Goal: Information Seeking & Learning: Find specific fact

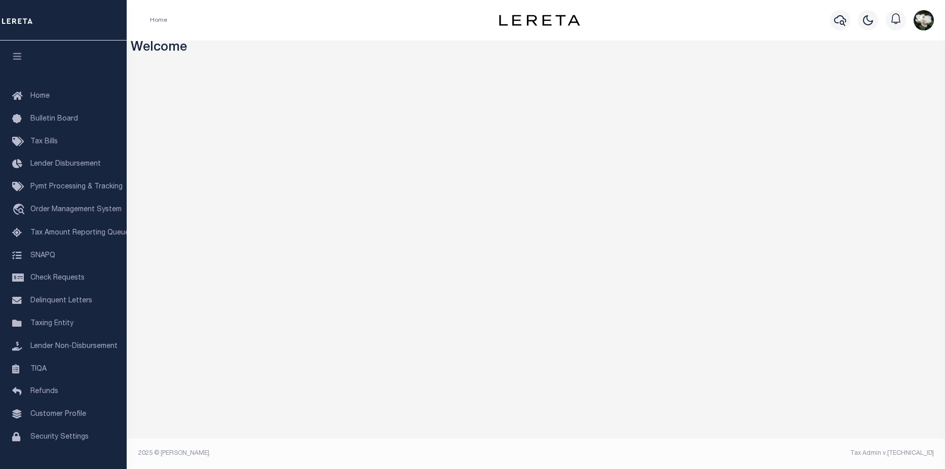
click at [830, 24] on div at bounding box center [840, 20] width 28 height 35
click at [842, 22] on icon "button" at bounding box center [840, 20] width 12 height 12
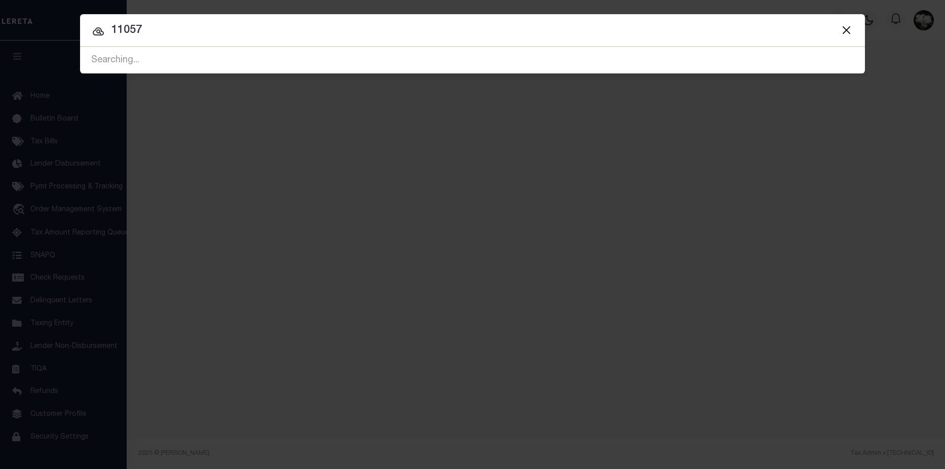
click at [151, 31] on input "11057" at bounding box center [472, 31] width 785 height 18
type input "110578"
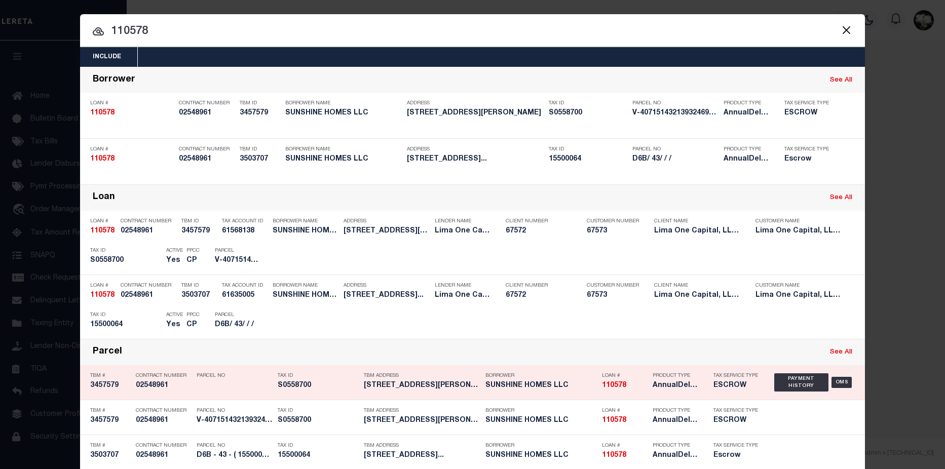
click at [665, 389] on h5 "AnnualDelinquency,Escrow" at bounding box center [676, 386] width 46 height 9
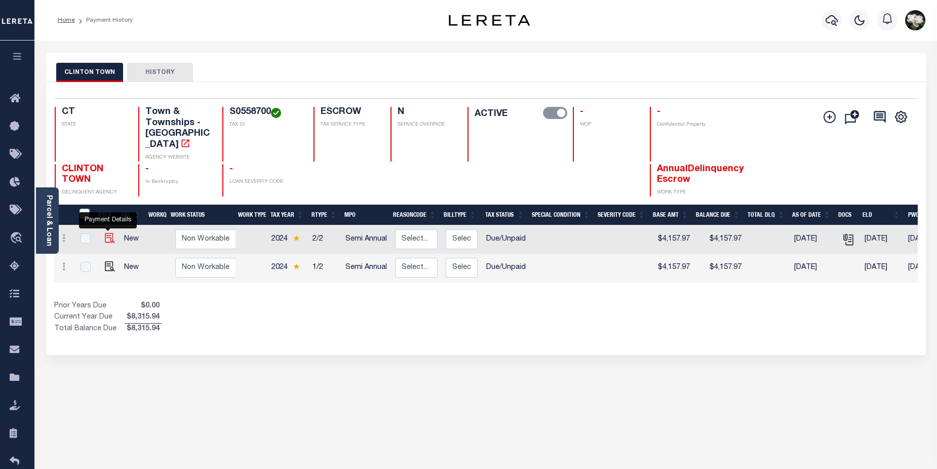
click at [107, 233] on img "" at bounding box center [110, 238] width 10 height 10
checkbox input "true"
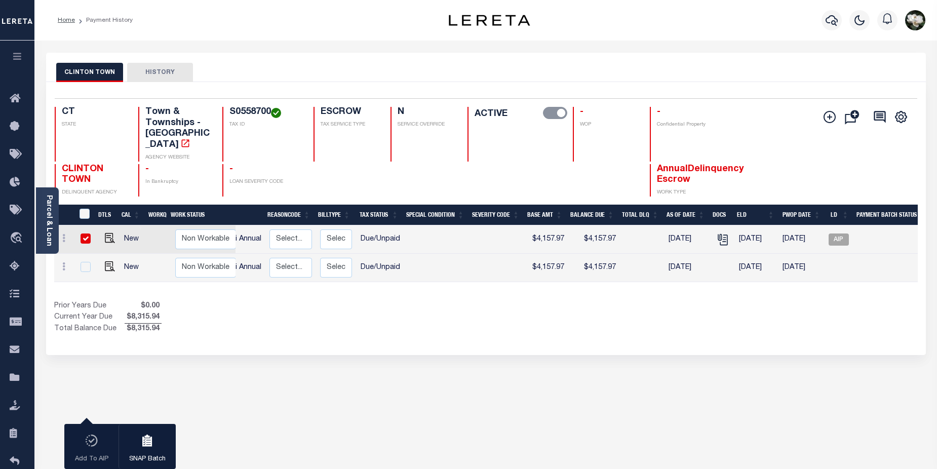
scroll to position [0, 169]
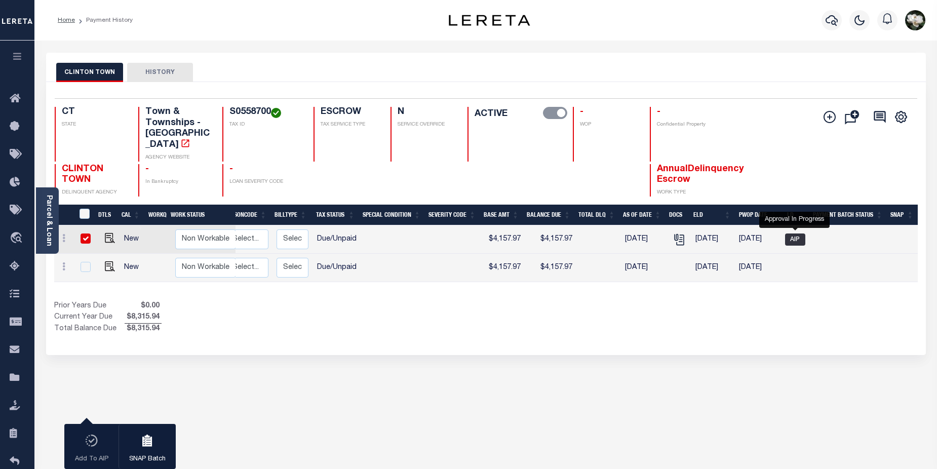
click at [795, 234] on span "AIP" at bounding box center [795, 240] width 20 height 12
checkbox input "false"
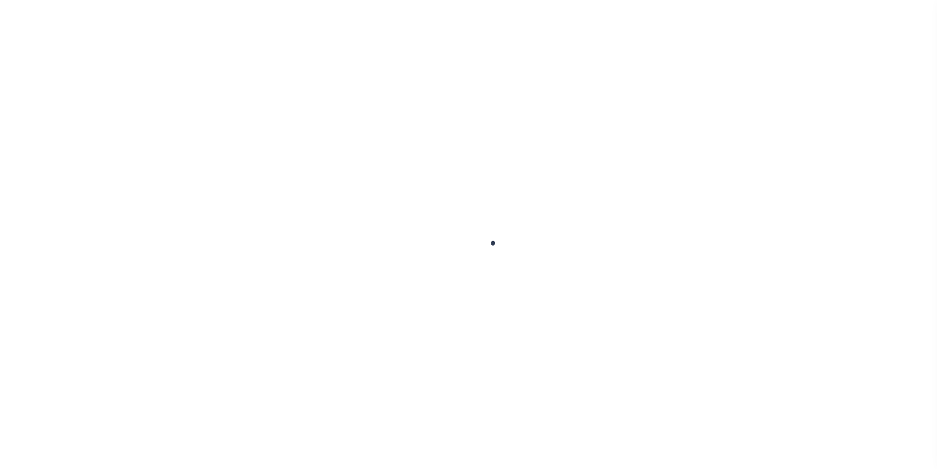
checkbox input "false"
type input "2024-01-0005806"
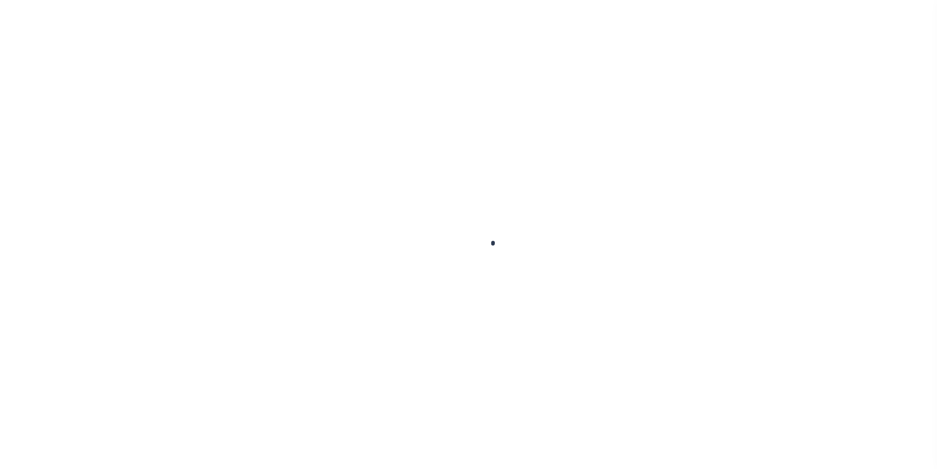
type input "[DATE]"
select select "DUE"
type input "$4,157.97"
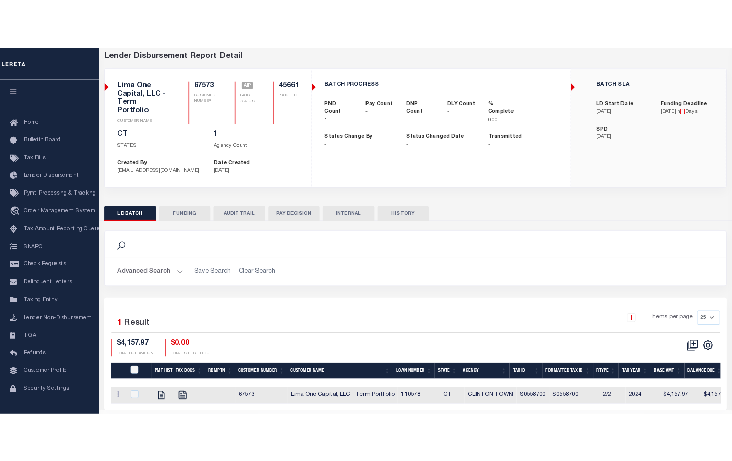
scroll to position [69, 0]
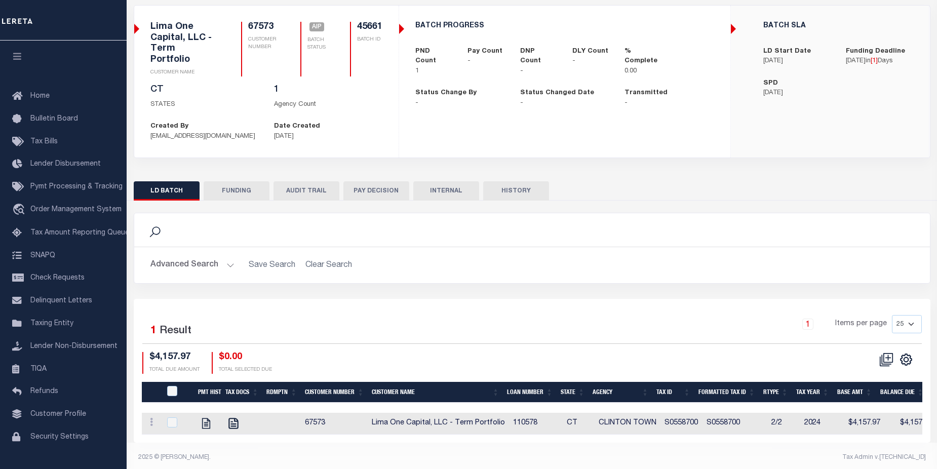
click at [827, 189] on div "LD BATCH FUNDING AUDIT TRAIL PAY DECISION INTERNAL HISTORY" at bounding box center [532, 190] width 797 height 19
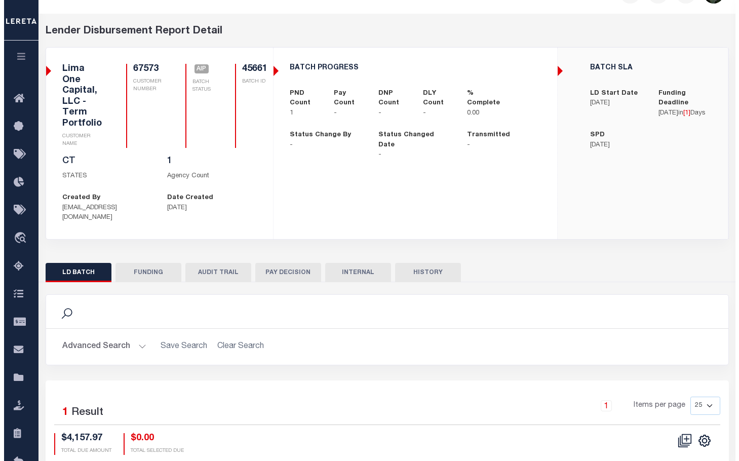
scroll to position [0, 0]
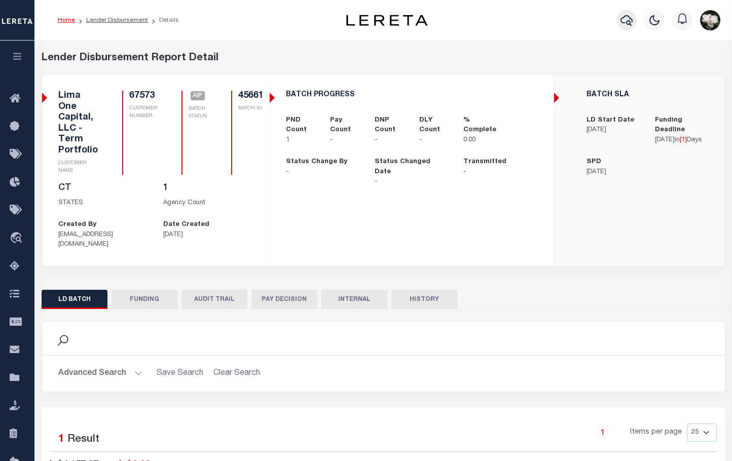
click at [624, 19] on icon "button" at bounding box center [626, 20] width 12 height 12
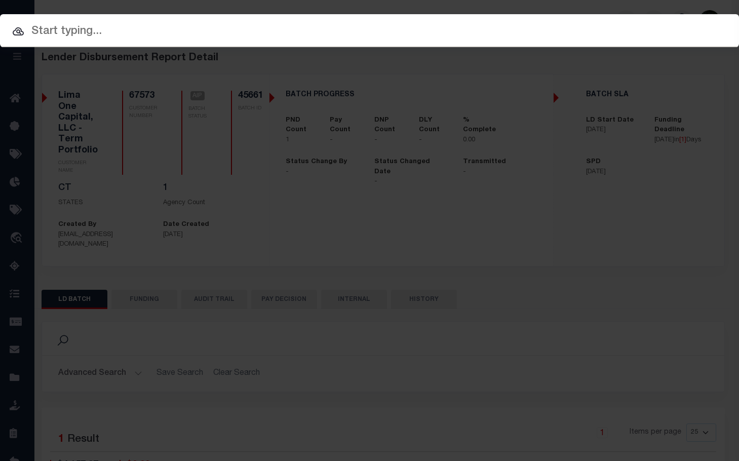
click at [153, 25] on input "text" at bounding box center [369, 32] width 739 height 18
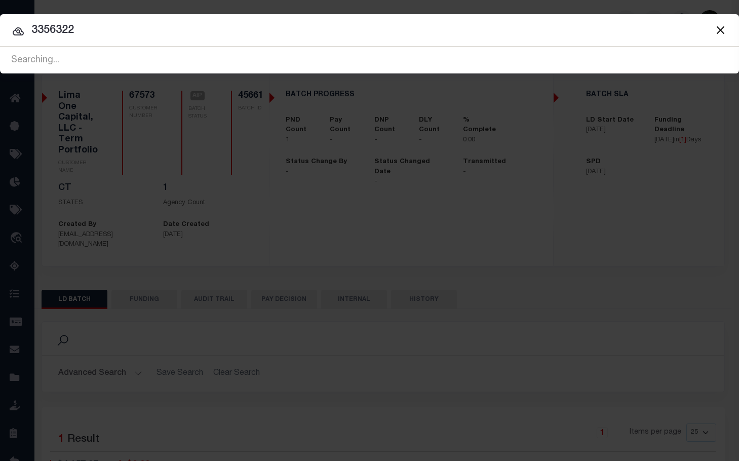
type input "3356322"
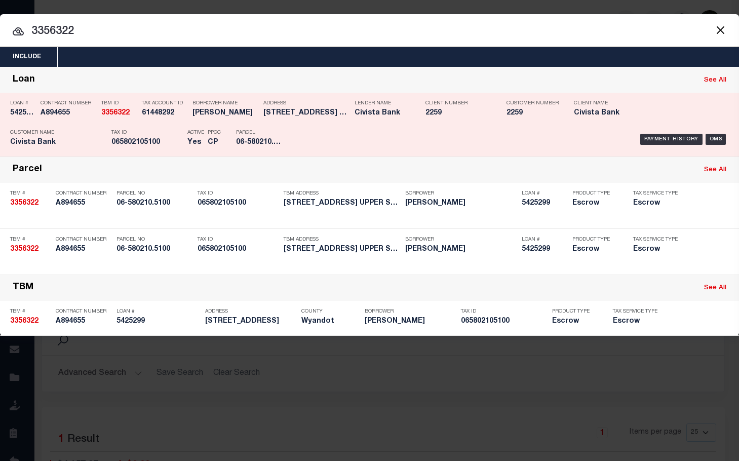
click at [245, 125] on div "Parcel 06-580210.5100" at bounding box center [259, 139] width 46 height 29
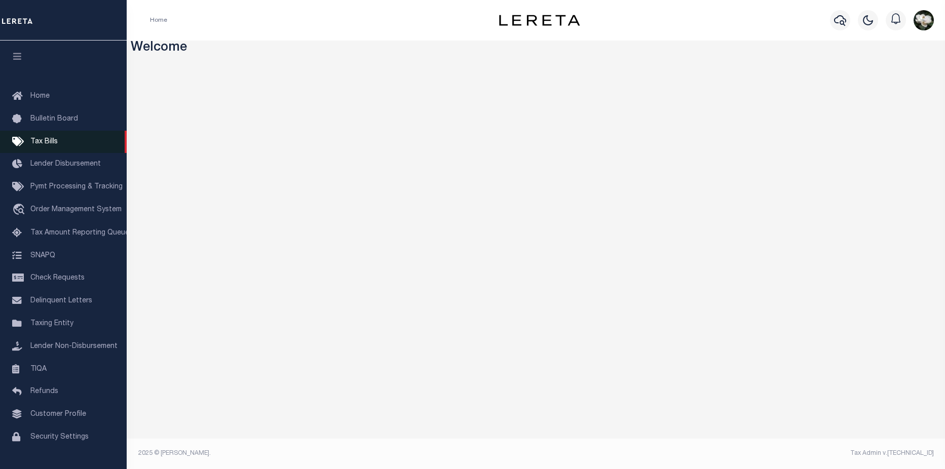
click at [53, 139] on span "Tax Bills" at bounding box center [43, 141] width 27 height 7
